Goal: Information Seeking & Learning: Check status

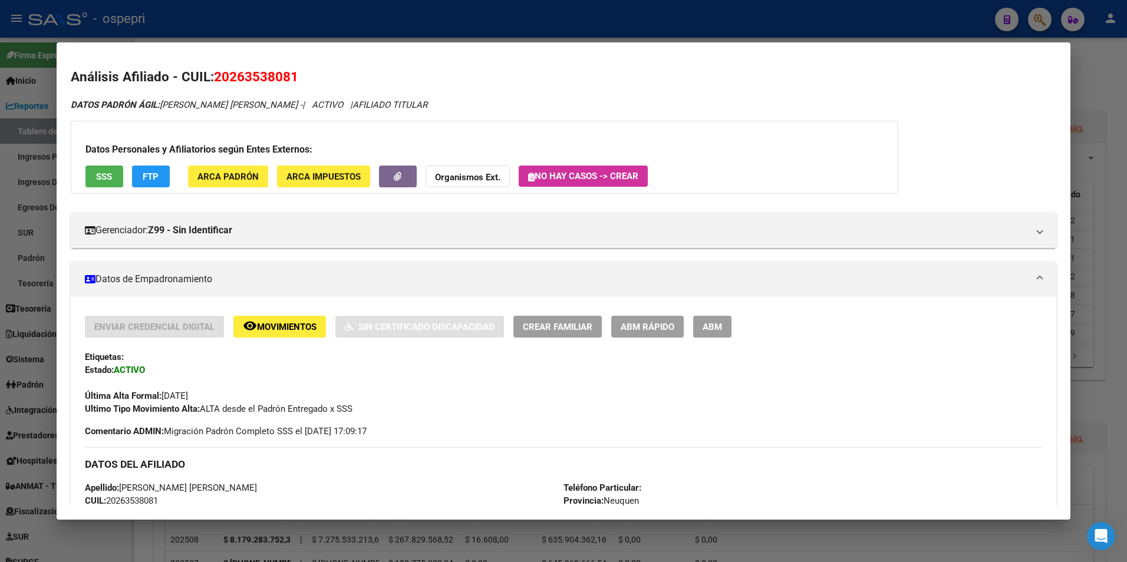
scroll to position [690, 0]
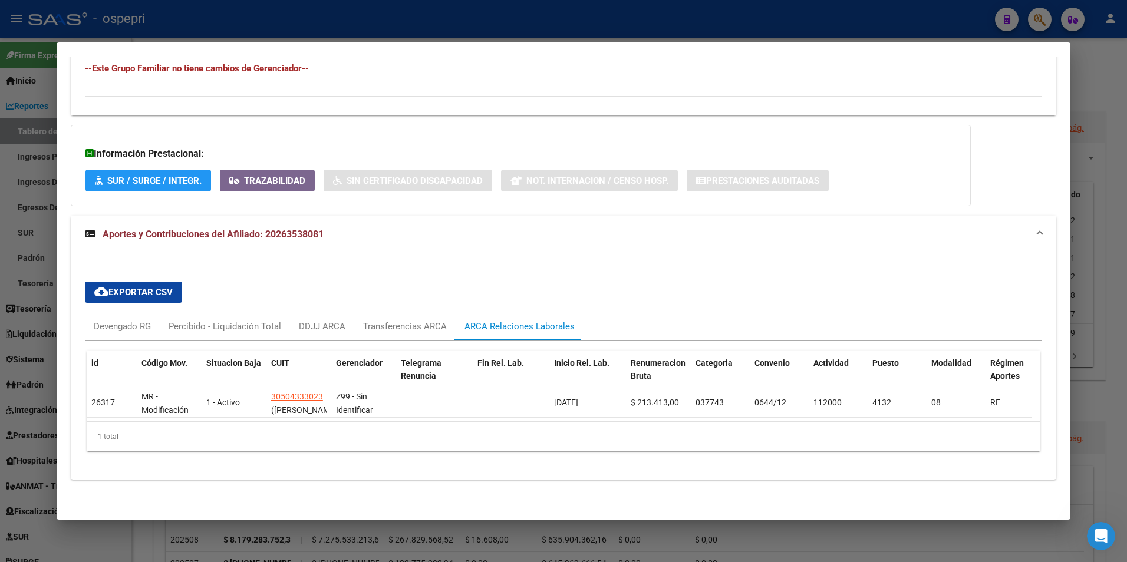
click at [1044, 25] on div at bounding box center [563, 281] width 1127 height 562
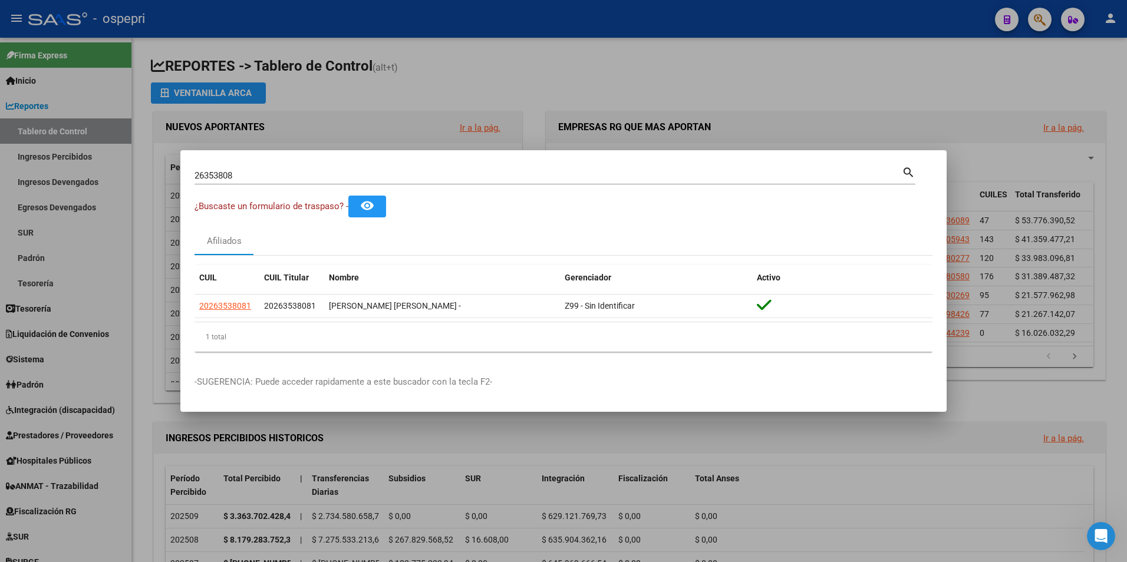
click at [257, 172] on input "26353808" at bounding box center [547, 175] width 707 height 11
paste input "32722759"
type input "32722759"
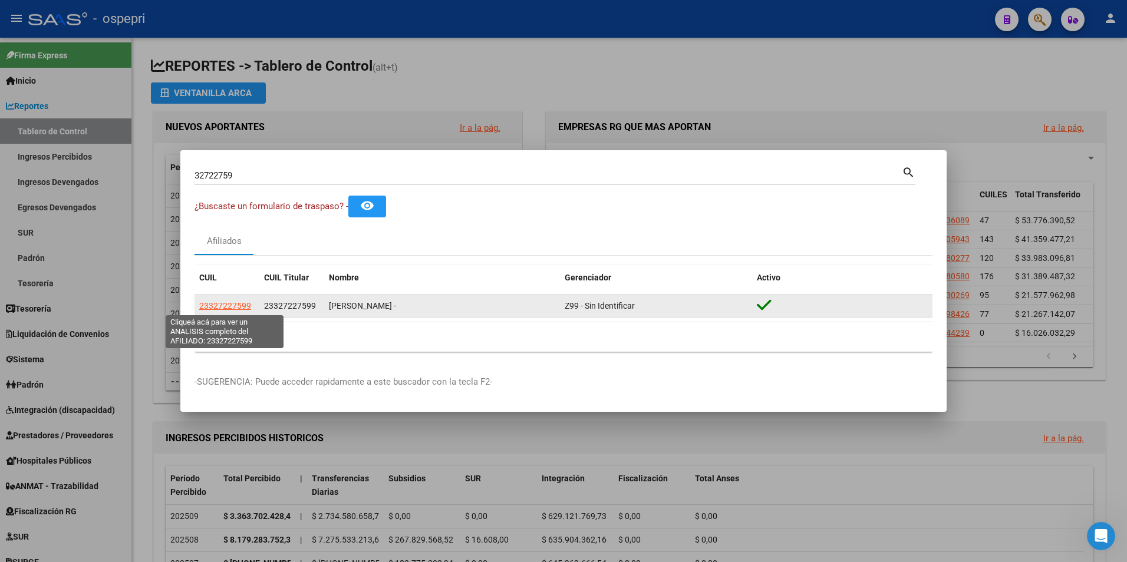
click at [232, 306] on span "23327227599" at bounding box center [225, 305] width 52 height 9
type textarea "23327227599"
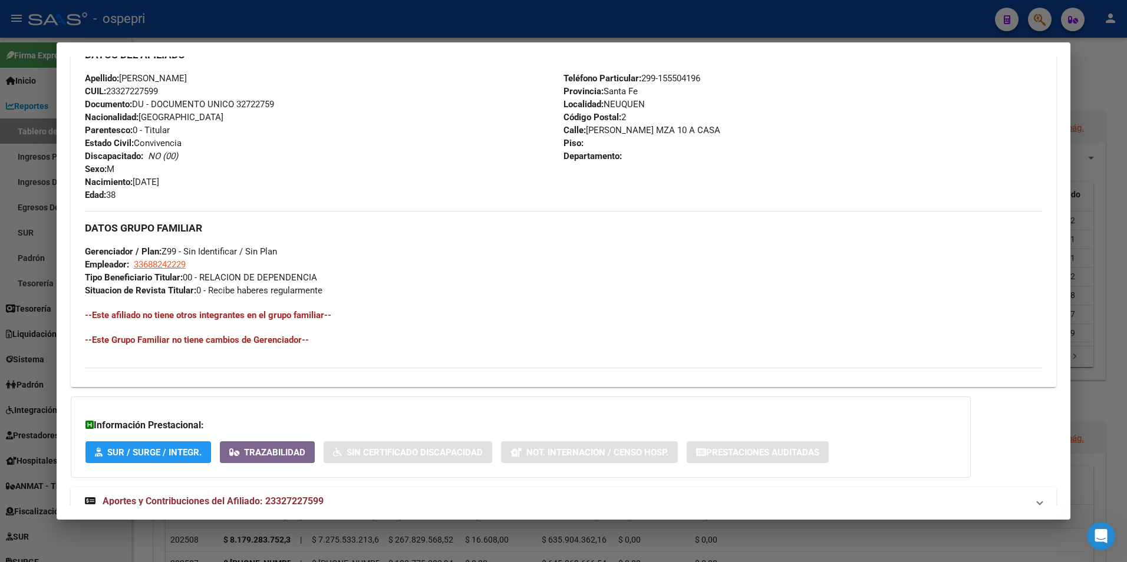
scroll to position [445, 0]
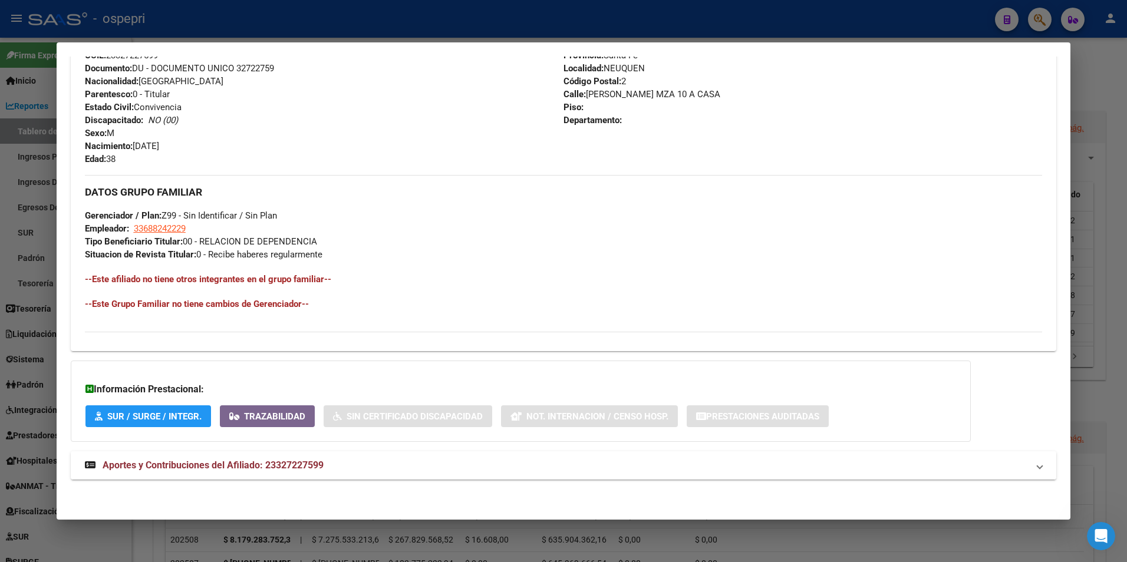
click at [243, 465] on span "Aportes y Contribuciones del Afiliado: 23327227599" at bounding box center [213, 465] width 221 height 11
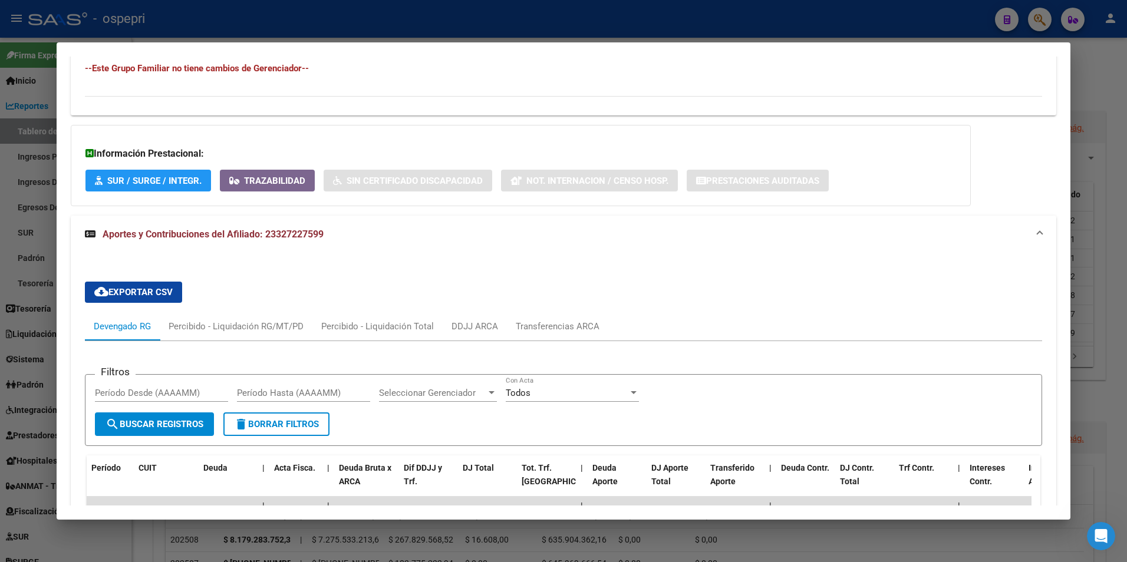
scroll to position [740, 0]
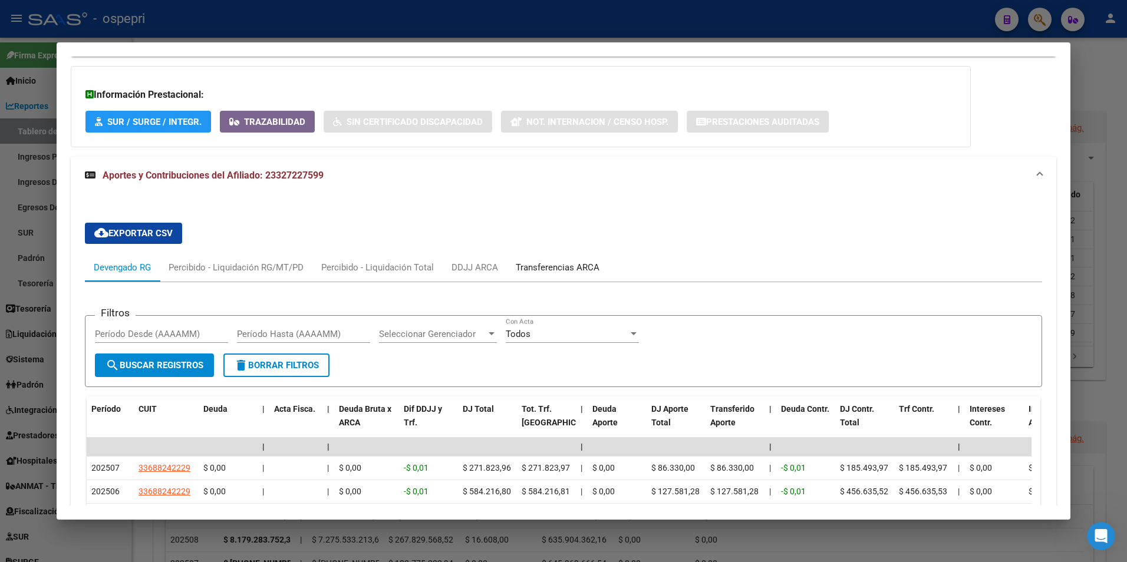
click at [576, 269] on div "Transferencias ARCA" at bounding box center [558, 267] width 84 height 13
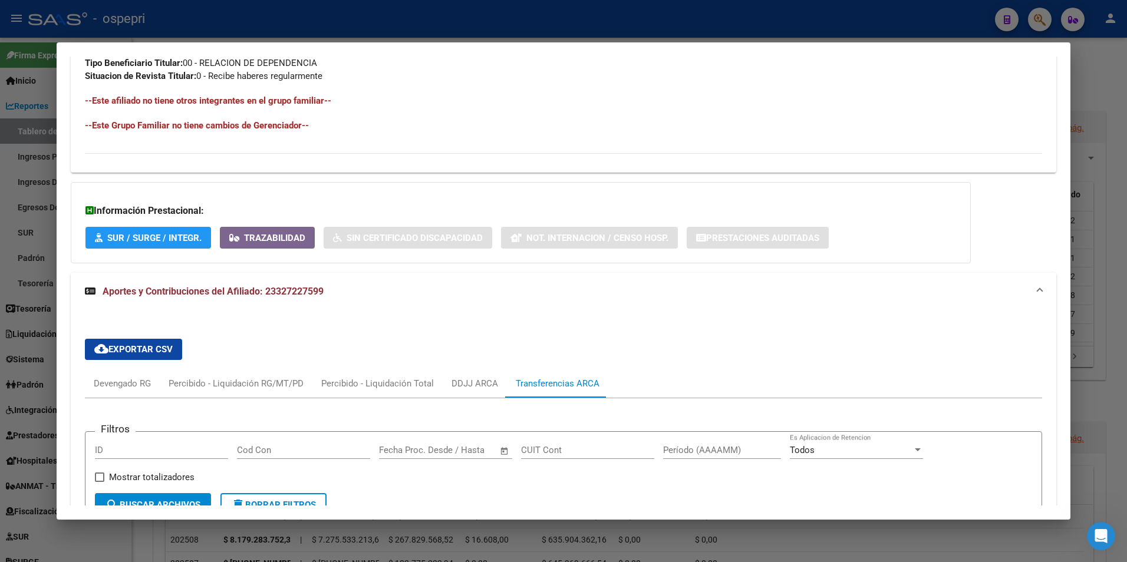
scroll to position [611, 0]
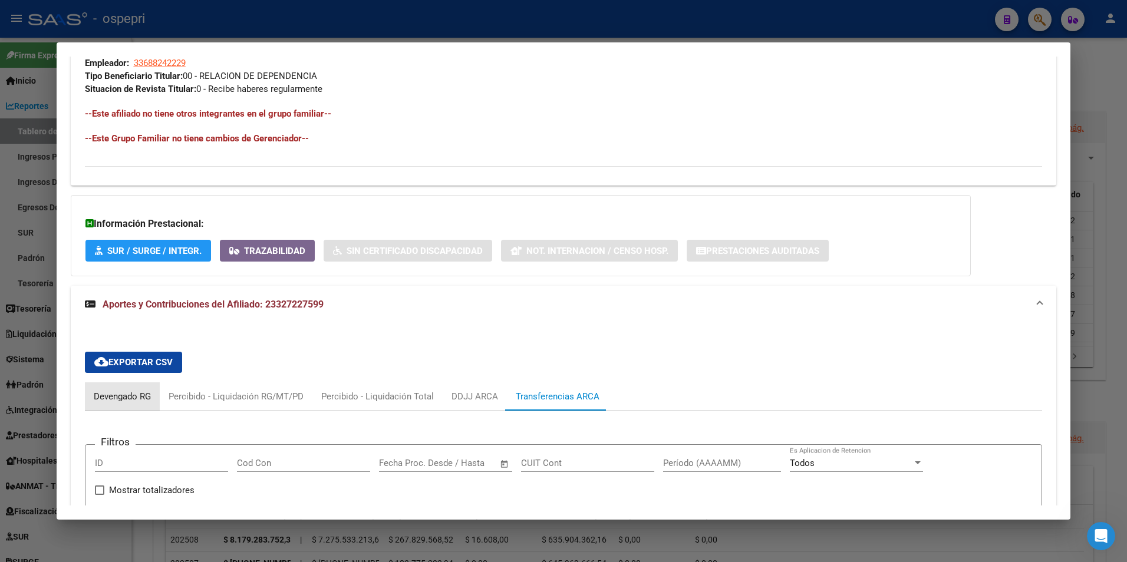
click at [127, 400] on div "Devengado RG" at bounding box center [122, 396] width 57 height 13
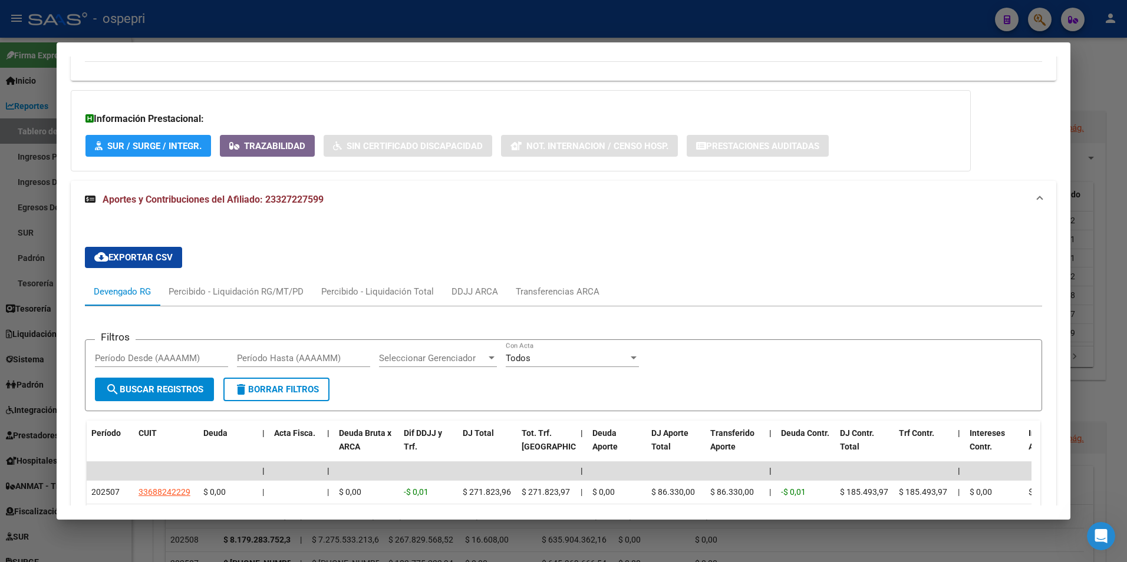
scroll to position [906, 0]
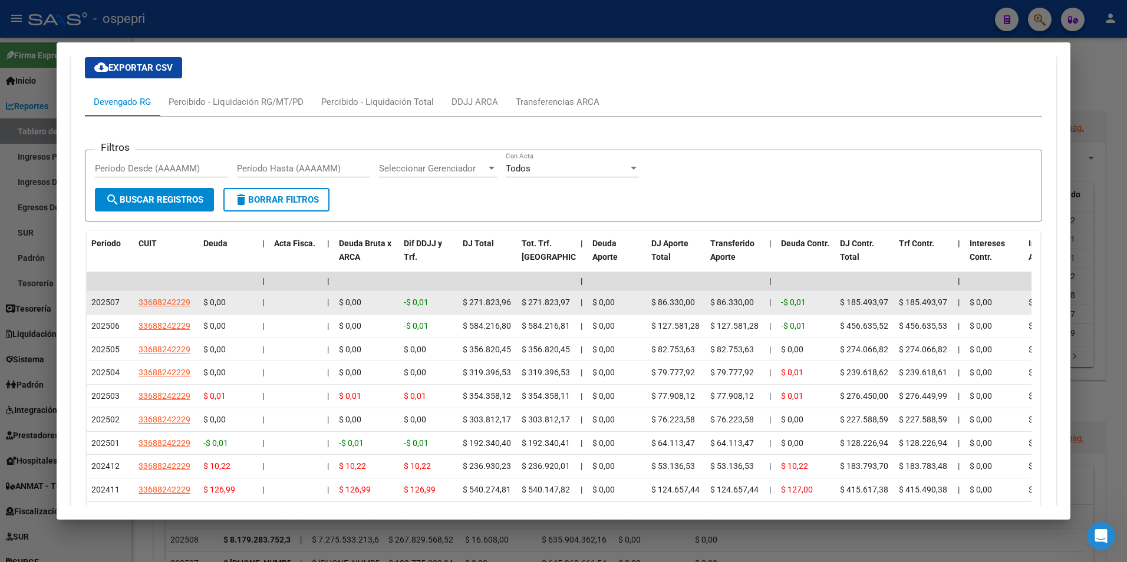
drag, startPoint x: 196, startPoint y: 308, endPoint x: 190, endPoint y: 304, distance: 7.2
click at [190, 304] on datatable-body-cell "33688242229" at bounding box center [166, 302] width 65 height 23
drag, startPoint x: 190, startPoint y: 304, endPoint x: 137, endPoint y: 302, distance: 53.6
click at [137, 302] on datatable-body-cell "33688242229" at bounding box center [166, 302] width 65 height 23
copy span "33688242229"
